Goal: Task Accomplishment & Management: Complete application form

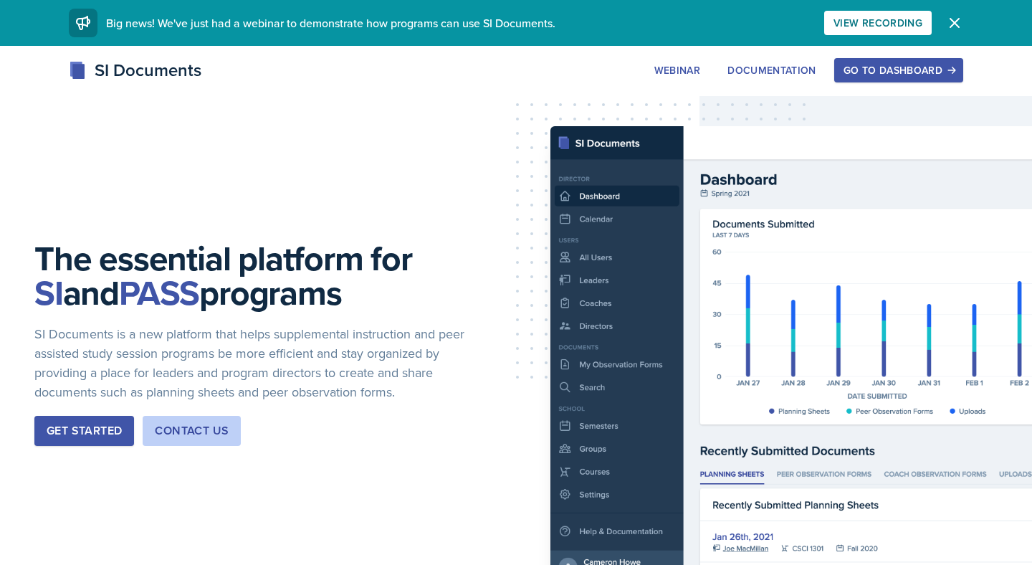
click at [881, 67] on div "Go to Dashboard" at bounding box center [898, 69] width 110 height 11
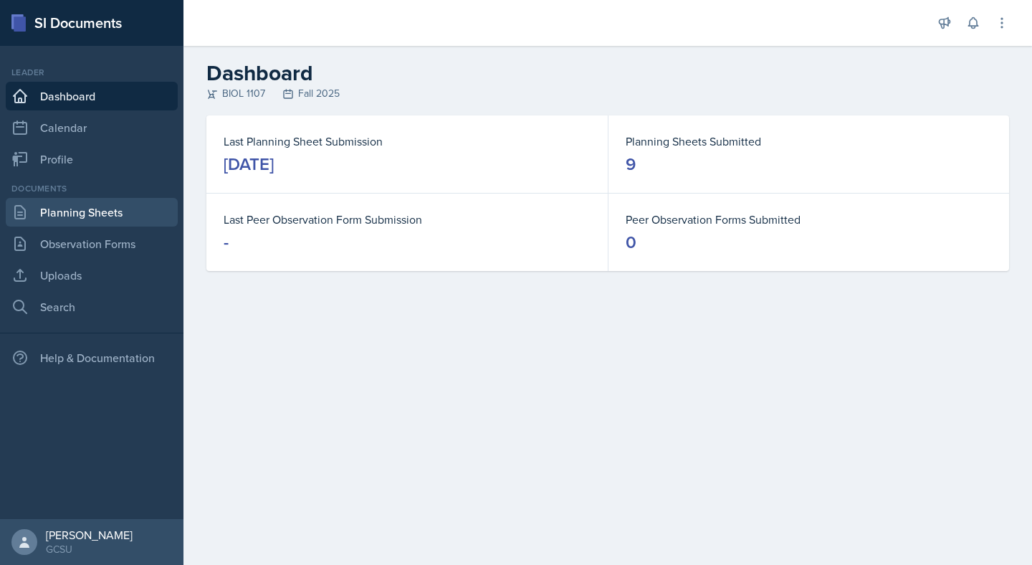
click at [113, 211] on link "Planning Sheets" at bounding box center [92, 212] width 172 height 29
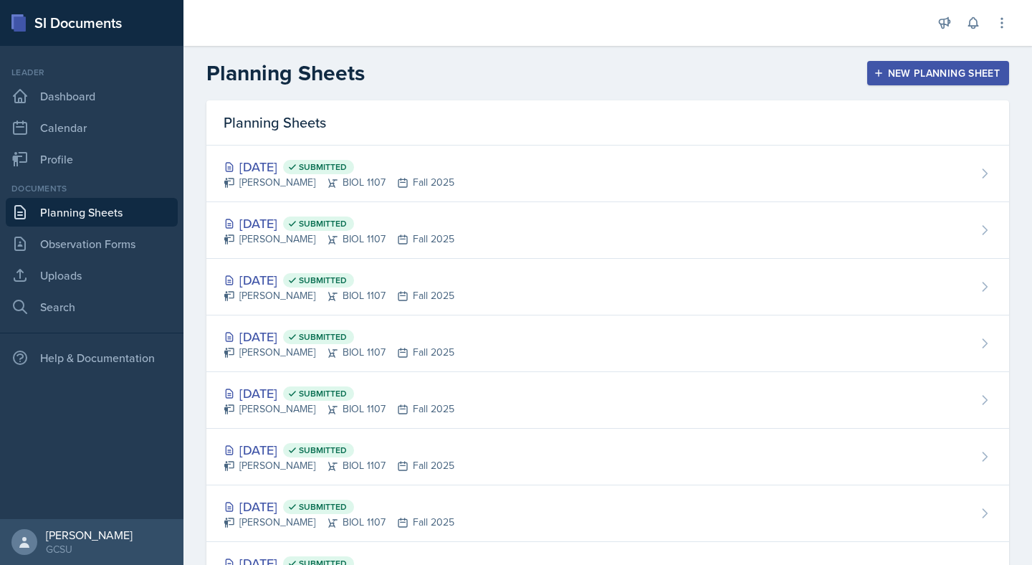
click at [924, 70] on div "New Planning Sheet" at bounding box center [937, 72] width 123 height 11
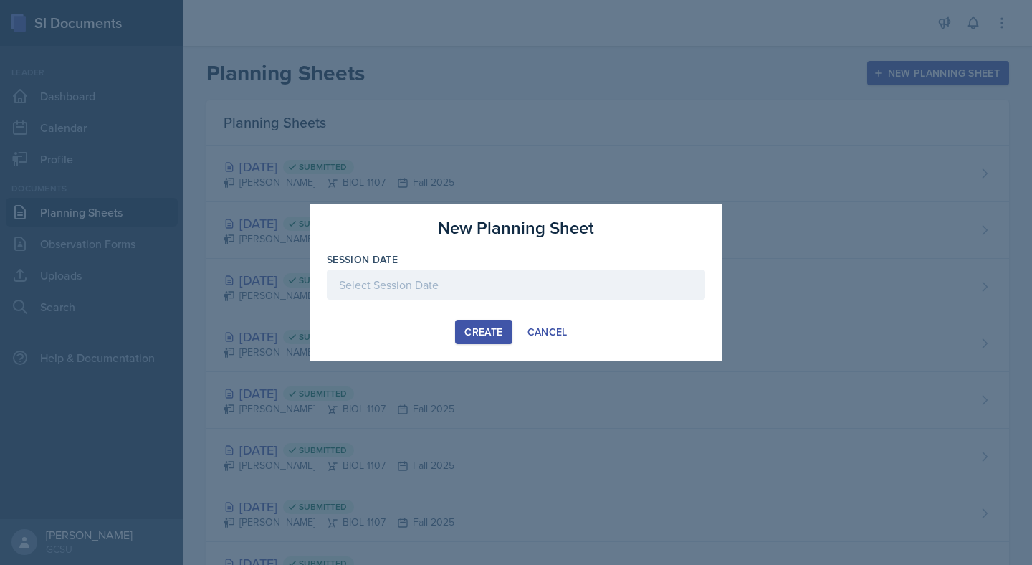
click at [541, 295] on div at bounding box center [516, 284] width 378 height 30
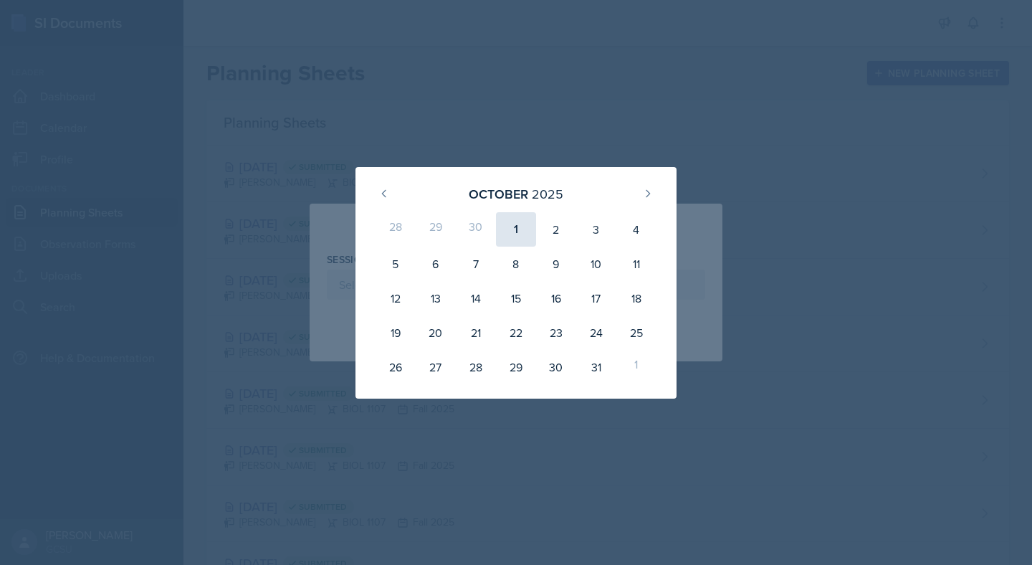
click at [515, 233] on div "1" at bounding box center [516, 229] width 40 height 34
type input "[DATE]"
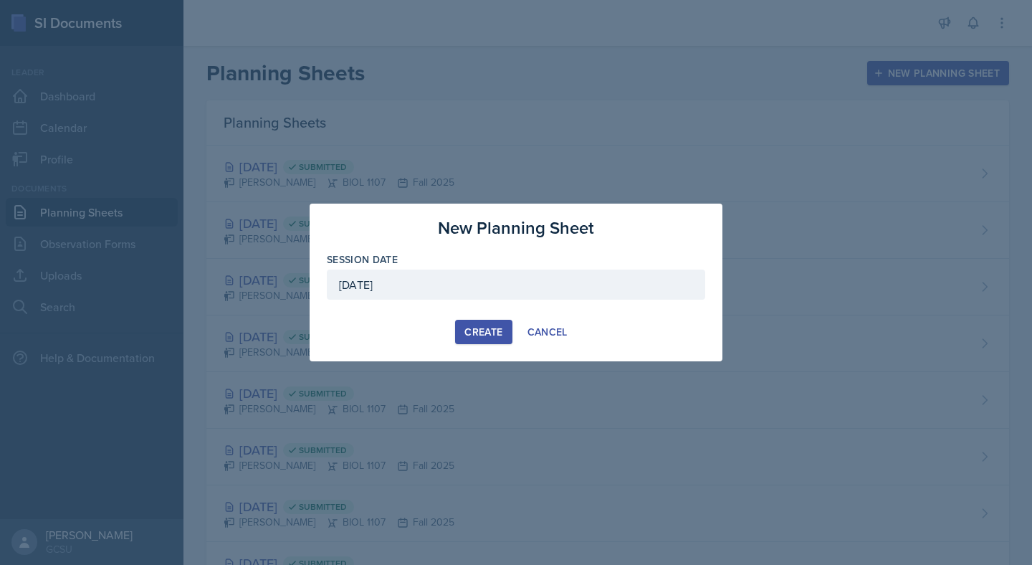
click at [470, 334] on div "Create" at bounding box center [483, 331] width 38 height 11
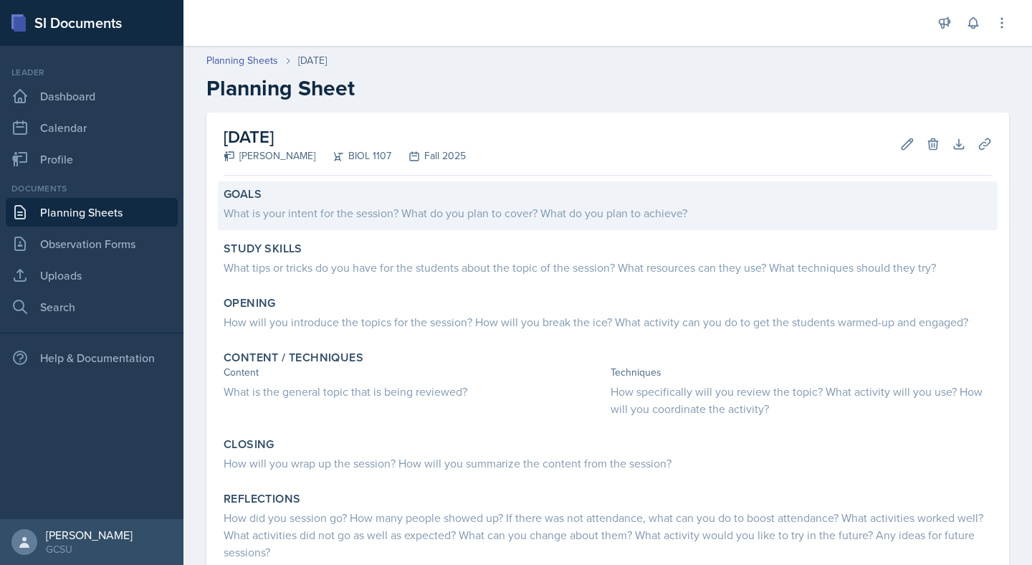
click at [315, 209] on div "What is your intent for the session? What do you plan to cover? What do you pla…" at bounding box center [608, 212] width 768 height 17
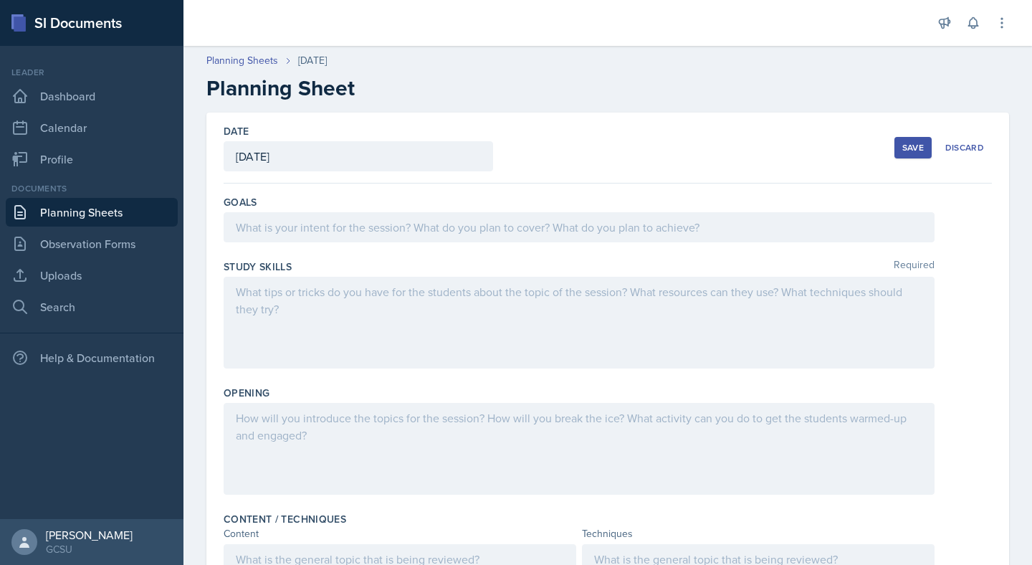
click at [317, 219] on div at bounding box center [579, 227] width 711 height 30
